Goal: Find contact information: Find contact information

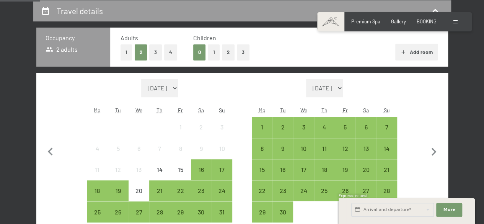
scroll to position [220, 0]
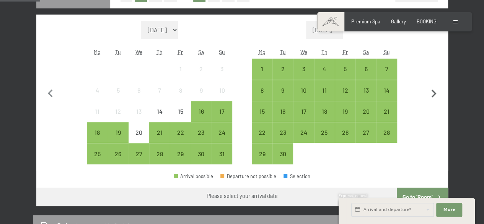
click at [437, 91] on icon "button" at bounding box center [434, 94] width 16 height 16
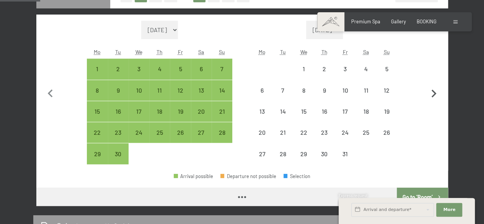
click at [437, 91] on icon "button" at bounding box center [434, 94] width 16 height 16
select select "[DATE]"
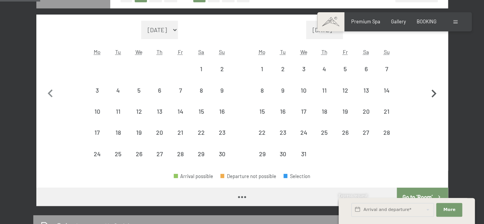
select select "[DATE]"
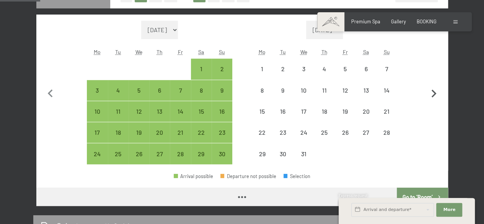
select select "[DATE]"
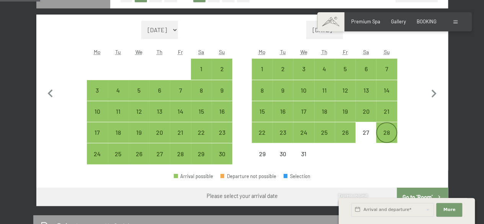
click at [388, 135] on div "28" at bounding box center [386, 138] width 19 height 19
select select "[DATE]"
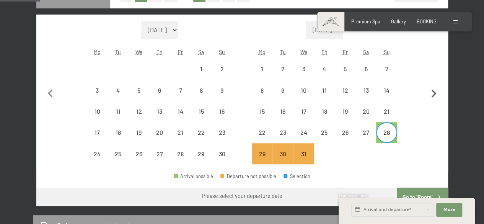
click at [435, 95] on icon "button" at bounding box center [434, 94] width 16 height 16
select select "[DATE]"
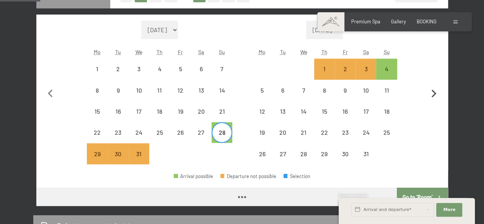
select select "[DATE]"
drag, startPoint x: 386, startPoint y: 70, endPoint x: 399, endPoint y: 76, distance: 13.9
click at [399, 76] on div "Month/year [DATE] [DATE] [DATE] [DATE] [DATE] [DATE] [DATE] [DATE] [DATE] [DATE…" at bounding box center [242, 93] width 387 height 144
click at [392, 73] on div "4" at bounding box center [386, 75] width 19 height 19
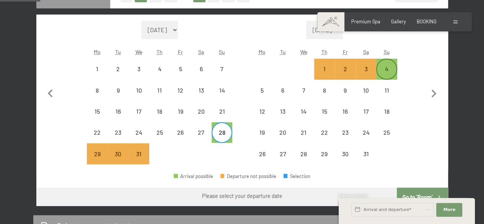
select select "[DATE]"
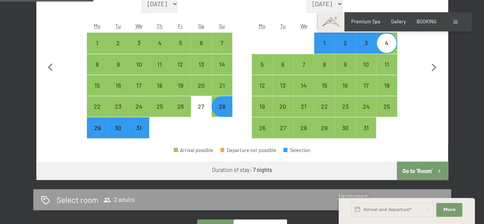
click at [432, 170] on button "Go to ‘Room’" at bounding box center [422, 170] width 51 height 18
select select "[DATE]"
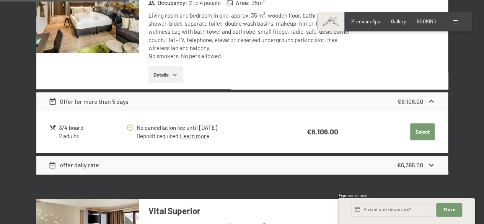
scroll to position [0, 0]
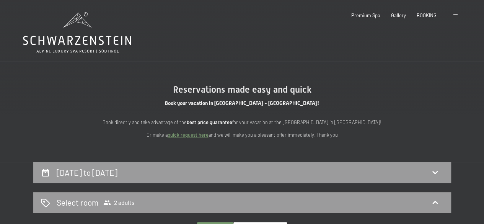
click at [73, 33] on icon at bounding box center [77, 32] width 108 height 41
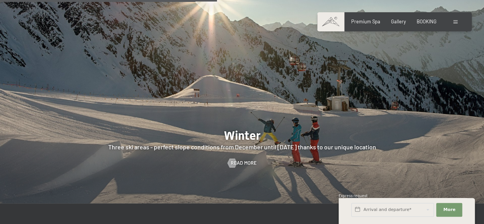
scroll to position [1401, 0]
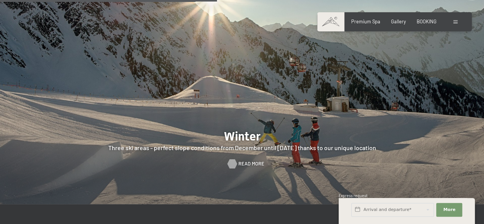
drag, startPoint x: 241, startPoint y: 163, endPoint x: 233, endPoint y: 159, distance: 9.2
drag, startPoint x: 233, startPoint y: 159, endPoint x: 240, endPoint y: 163, distance: 8.9
click at [240, 163] on span "Read more" at bounding box center [251, 163] width 26 height 7
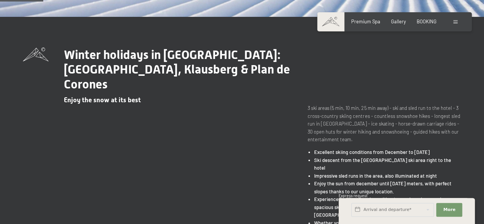
drag, startPoint x: 458, startPoint y: 21, endPoint x: 452, endPoint y: 22, distance: 5.8
click at [452, 22] on div "Booking Enquiries Premium Spa Gallery BOOKING DE IT EN Vouchers Gallery Enquiri…" at bounding box center [394, 21] width 130 height 7
click at [455, 22] on span at bounding box center [455, 21] width 4 height 3
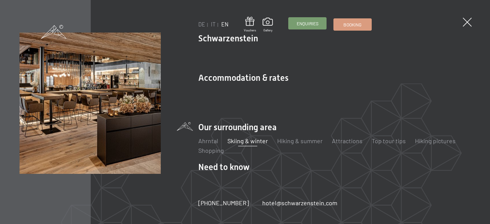
click at [311, 22] on span "Enquiries" at bounding box center [308, 23] width 22 height 7
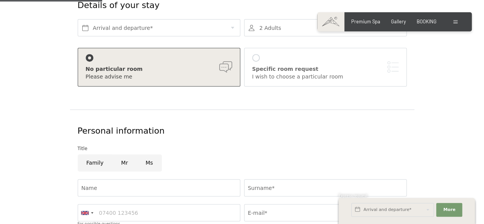
scroll to position [96, 0]
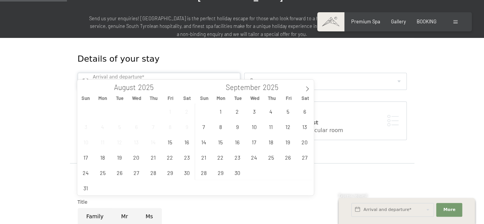
click at [184, 73] on input "text" at bounding box center [159, 81] width 163 height 17
click at [306, 88] on icon at bounding box center [307, 88] width 5 height 5
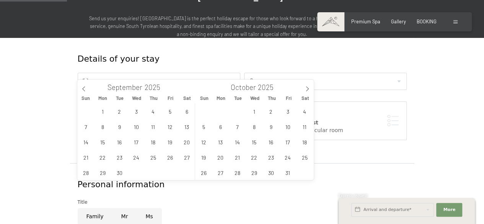
click at [426, 78] on form "Details of your stay Arrival and departure* 2 Adults 2 Adults Over 14 years old…" at bounding box center [242, 225] width 418 height 375
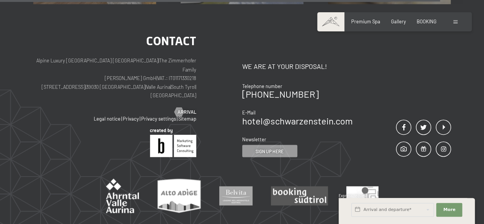
scroll to position [658, 0]
drag, startPoint x: 326, startPoint y: 68, endPoint x: 243, endPoint y: 69, distance: 83.4
click at [243, 89] on div "[PHONE_NUMBER]" at bounding box center [297, 93] width 111 height 9
copy link "[PHONE_NUMBER]"
click at [360, 81] on div "Contact We are at your disposal! Telephone number +39 0474 674100 E-Mail hotel@…" at bounding box center [346, 96] width 209 height 122
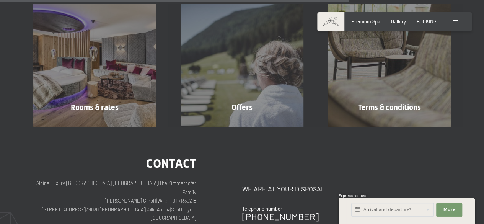
scroll to position [522, 0]
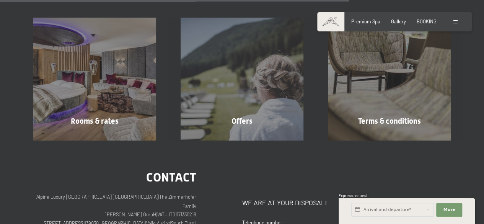
drag, startPoint x: 315, startPoint y: 207, endPoint x: 240, endPoint y: 202, distance: 74.4
click at [317, 219] on div "Telephone number" at bounding box center [297, 222] width 111 height 7
drag, startPoint x: 315, startPoint y: 201, endPoint x: 243, endPoint y: 203, distance: 72.0
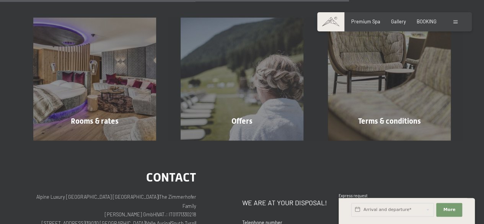
copy link "[PHONE_NUMBER]"
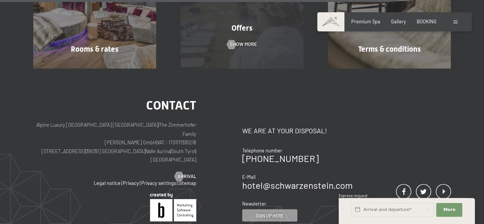
scroll to position [595, 0]
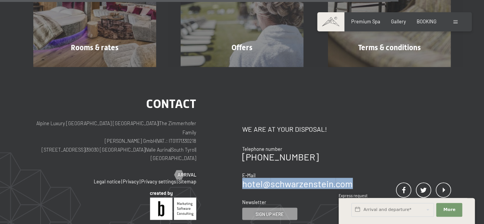
drag, startPoint x: 360, startPoint y: 156, endPoint x: 243, endPoint y: 158, distance: 117.5
click at [243, 158] on div "Contact We are at your disposal! Telephone number +39 0474 674100 E-Mail hotel@…" at bounding box center [346, 159] width 209 height 122
copy link "hotel@ no-spam. schwarzenstein. no-spam. com"
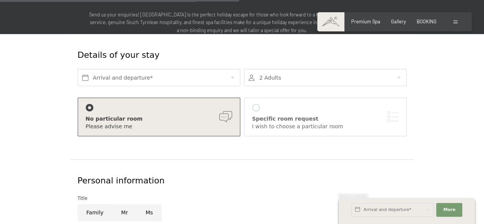
scroll to position [0, 0]
